Goal: Task Accomplishment & Management: Manage account settings

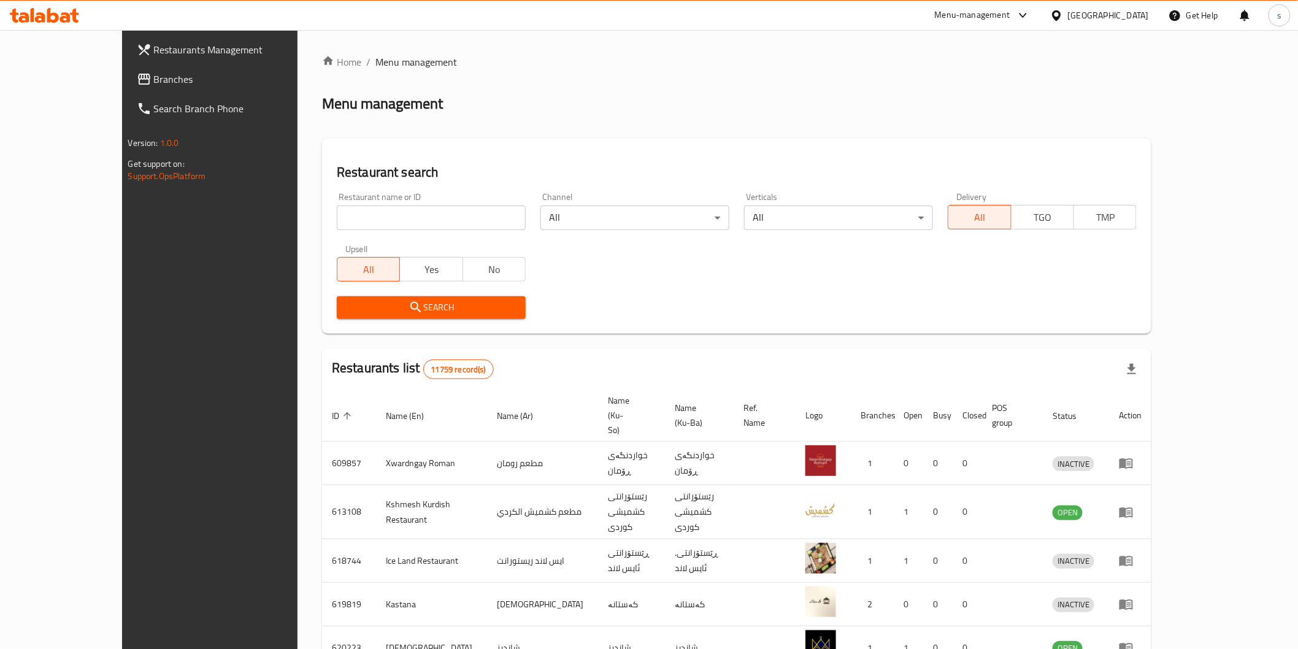
click at [396, 220] on input "search" at bounding box center [431, 217] width 189 height 25
paste input "Chicken Express, Al athameya"
type input "Chicken Express"
click button "Search" at bounding box center [431, 307] width 189 height 23
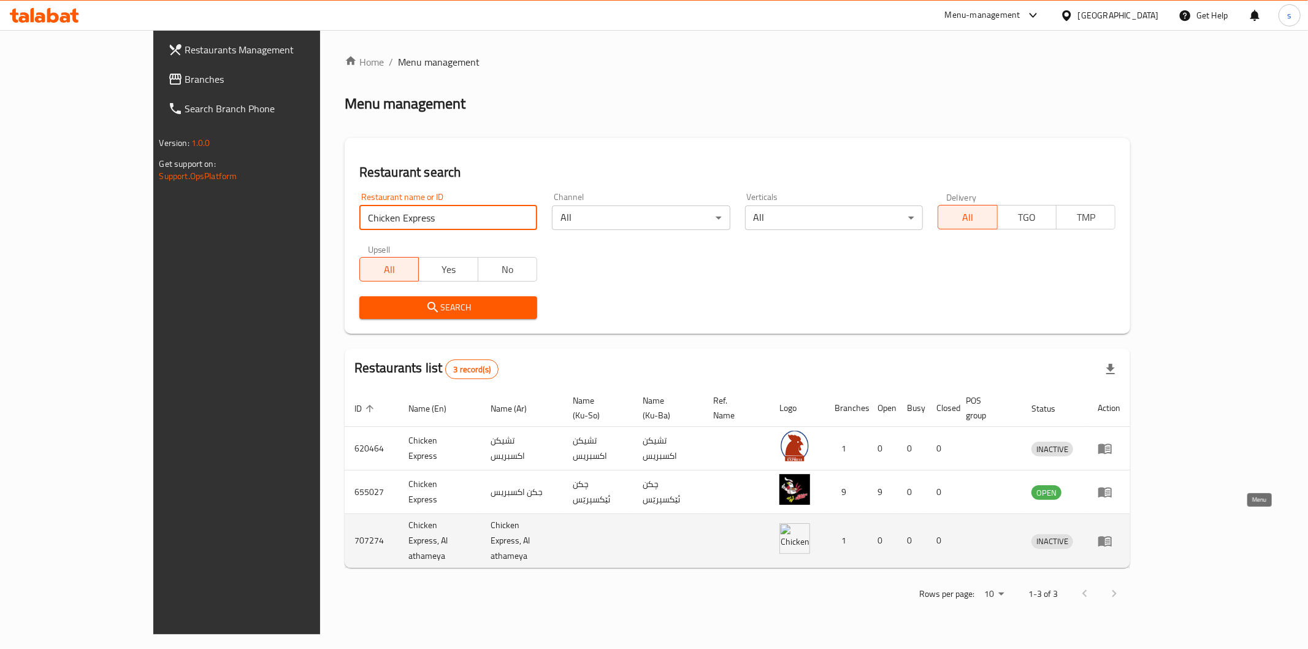
click at [1121, 534] on link "enhanced table" at bounding box center [1109, 541] width 23 height 15
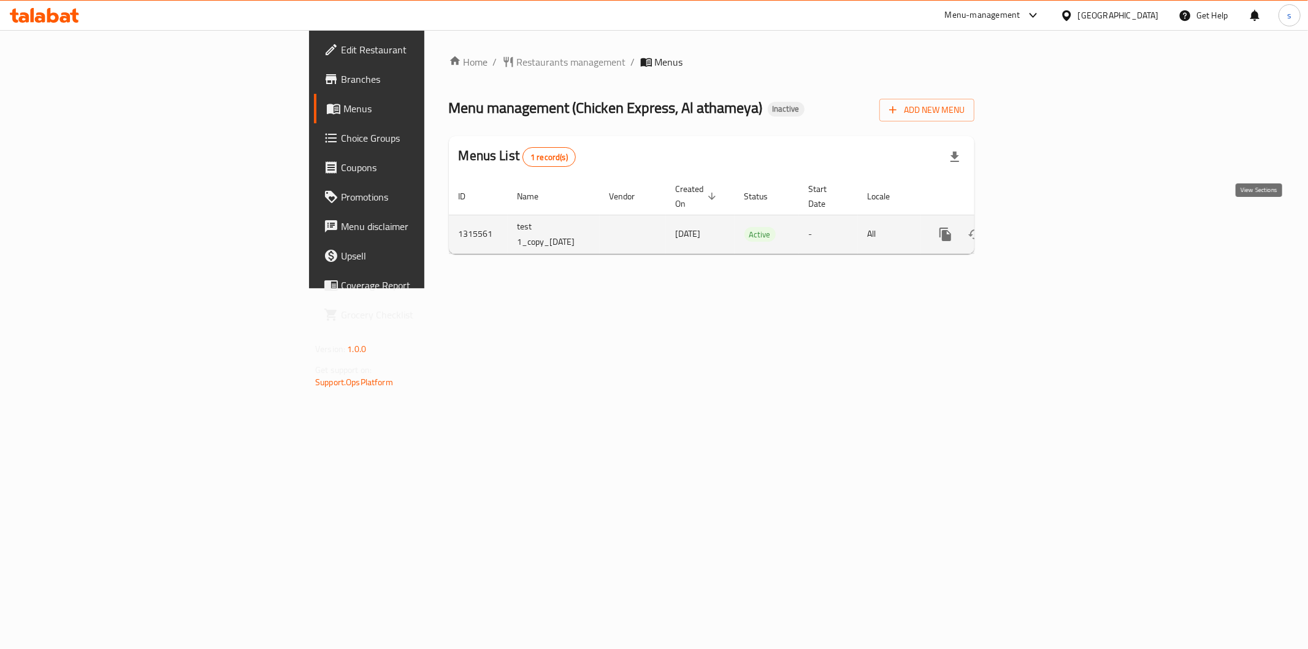
click at [1042, 227] on icon "enhanced table" at bounding box center [1034, 234] width 15 height 15
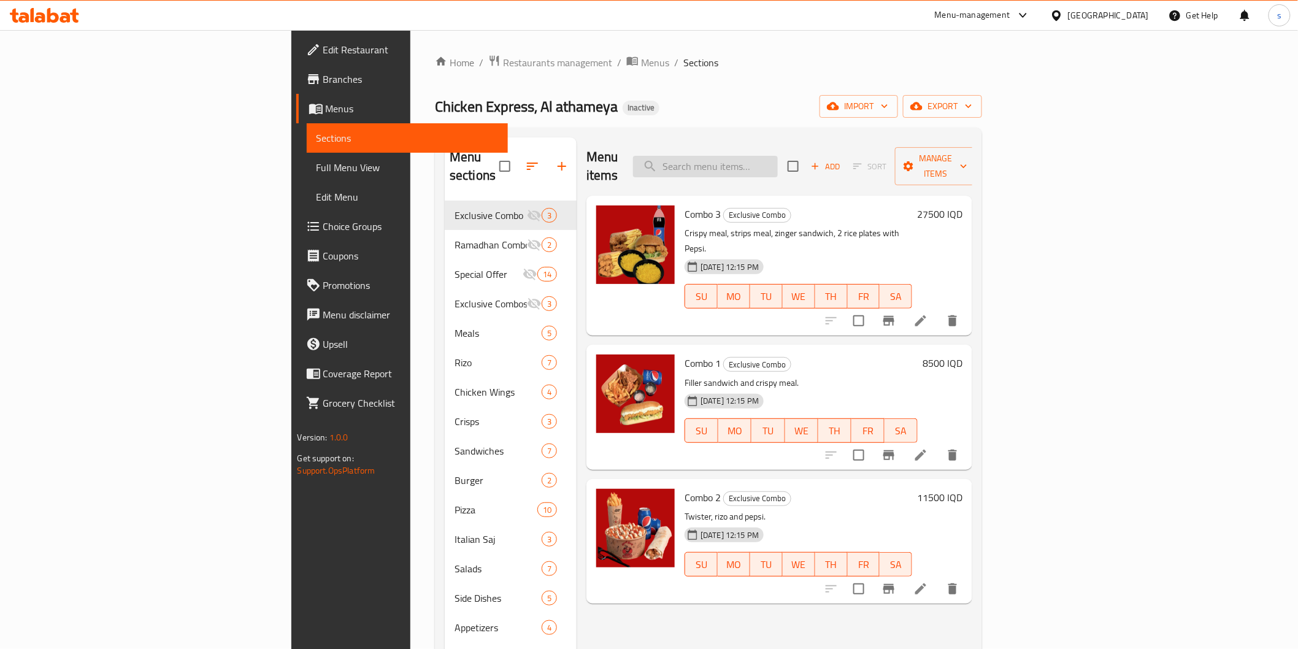
click at [778, 156] on input "search" at bounding box center [705, 166] width 145 height 21
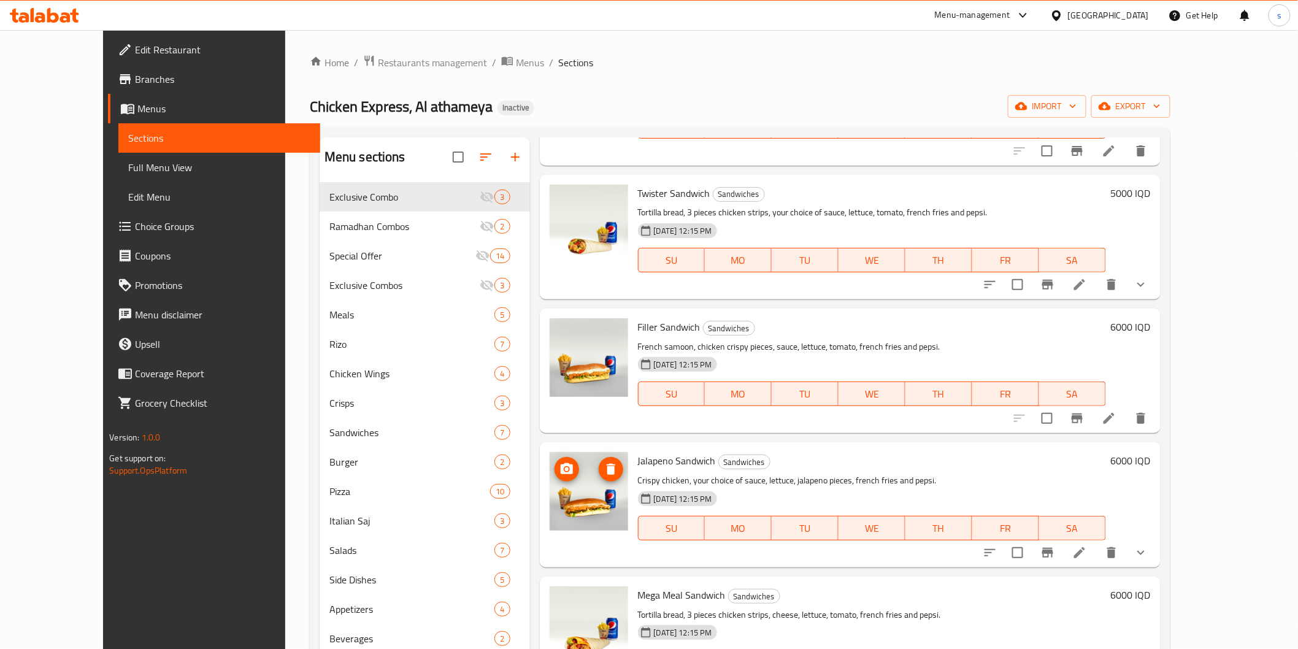
scroll to position [3749, 0]
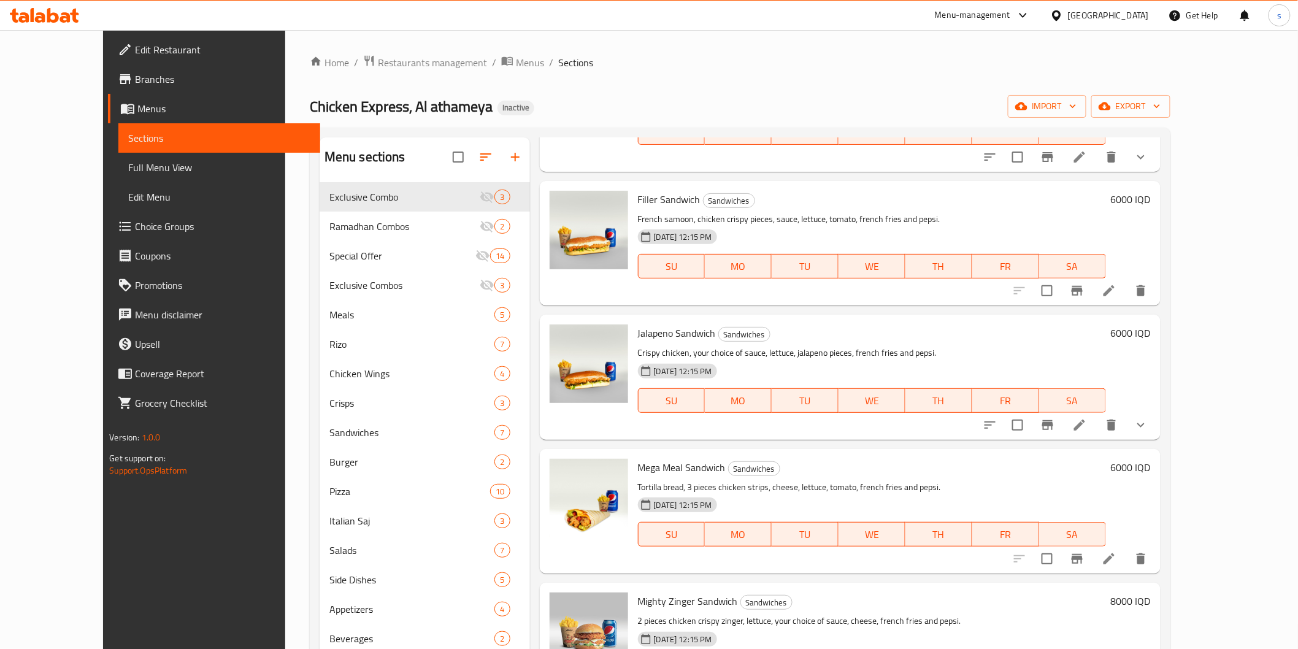
type input "chicken"
click at [135, 80] on span "Branches" at bounding box center [222, 79] width 175 height 15
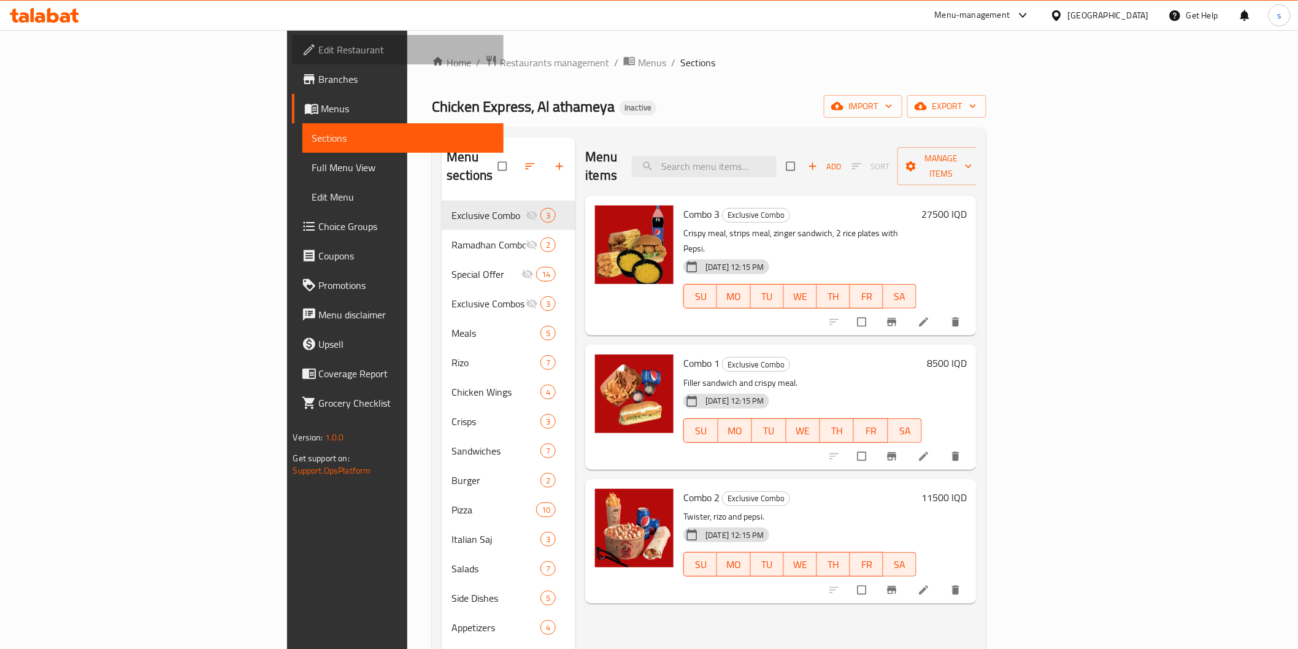
click at [319, 50] on span "Edit Restaurant" at bounding box center [406, 49] width 175 height 15
